Goal: Task Accomplishment & Management: Manage account settings

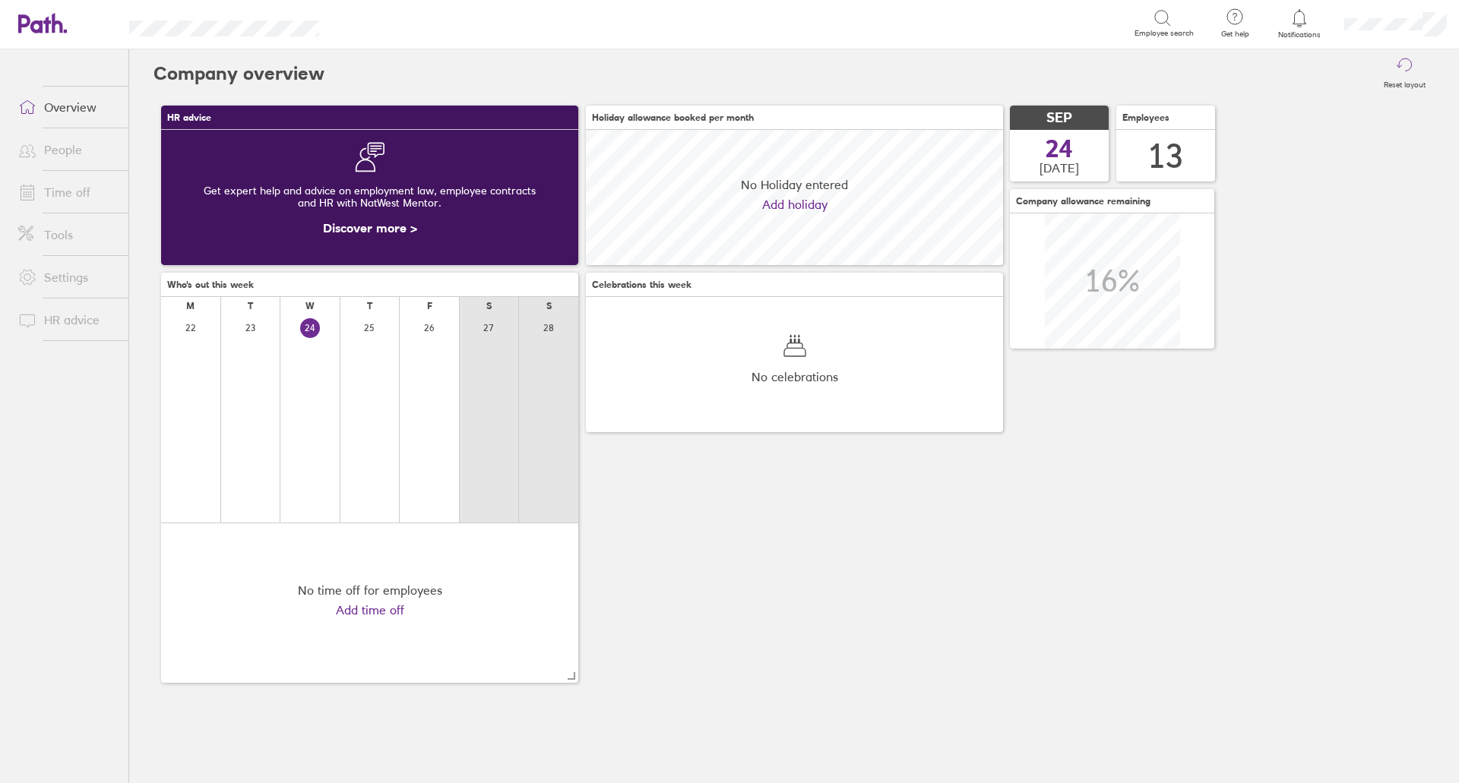
scroll to position [135, 417]
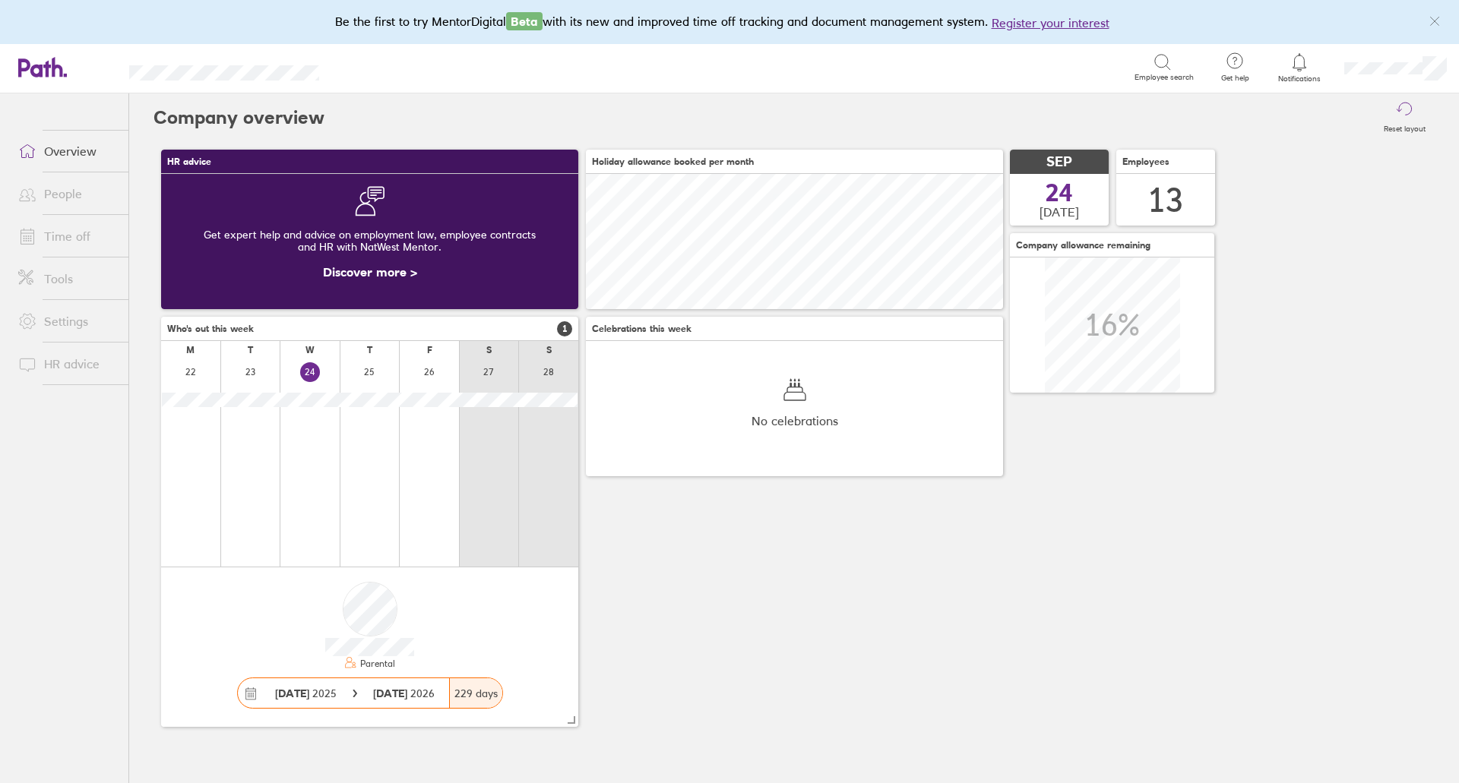
click at [84, 237] on link "Time off" at bounding box center [67, 236] width 122 height 30
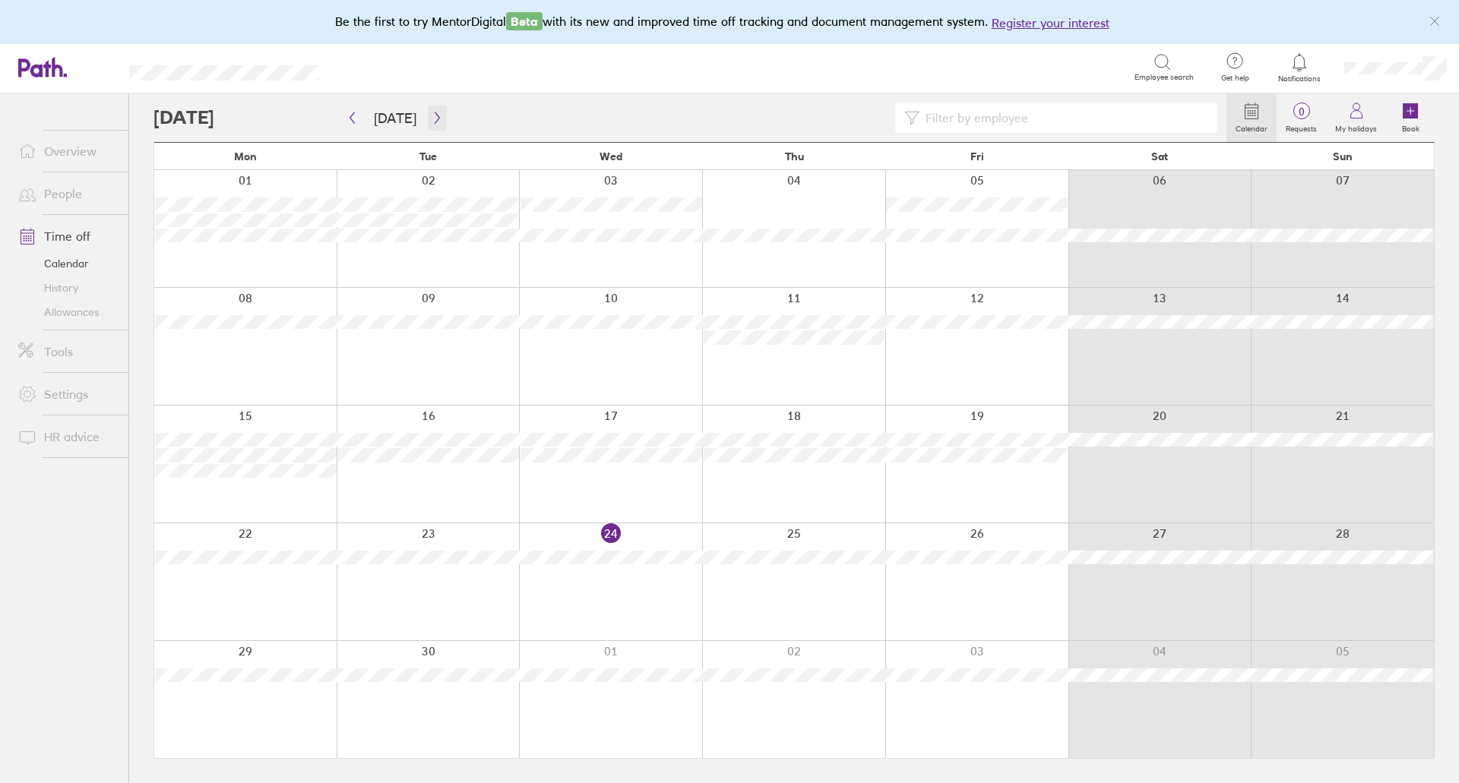
click at [438, 121] on button "button" at bounding box center [437, 118] width 19 height 25
click at [646, 349] on div at bounding box center [610, 346] width 183 height 117
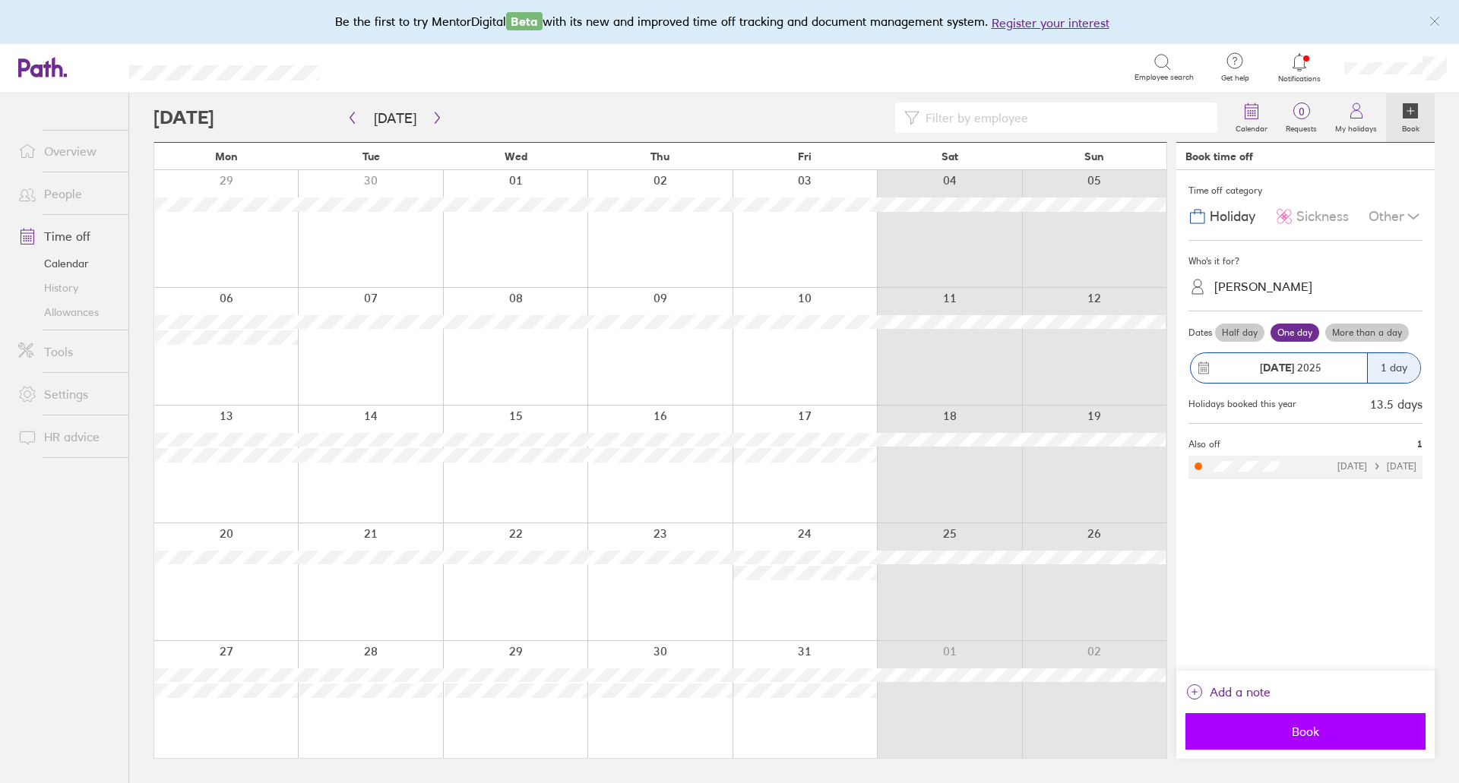
click at [1320, 742] on button "Book" at bounding box center [1306, 732] width 240 height 36
